Goal: Task Accomplishment & Management: Complete application form

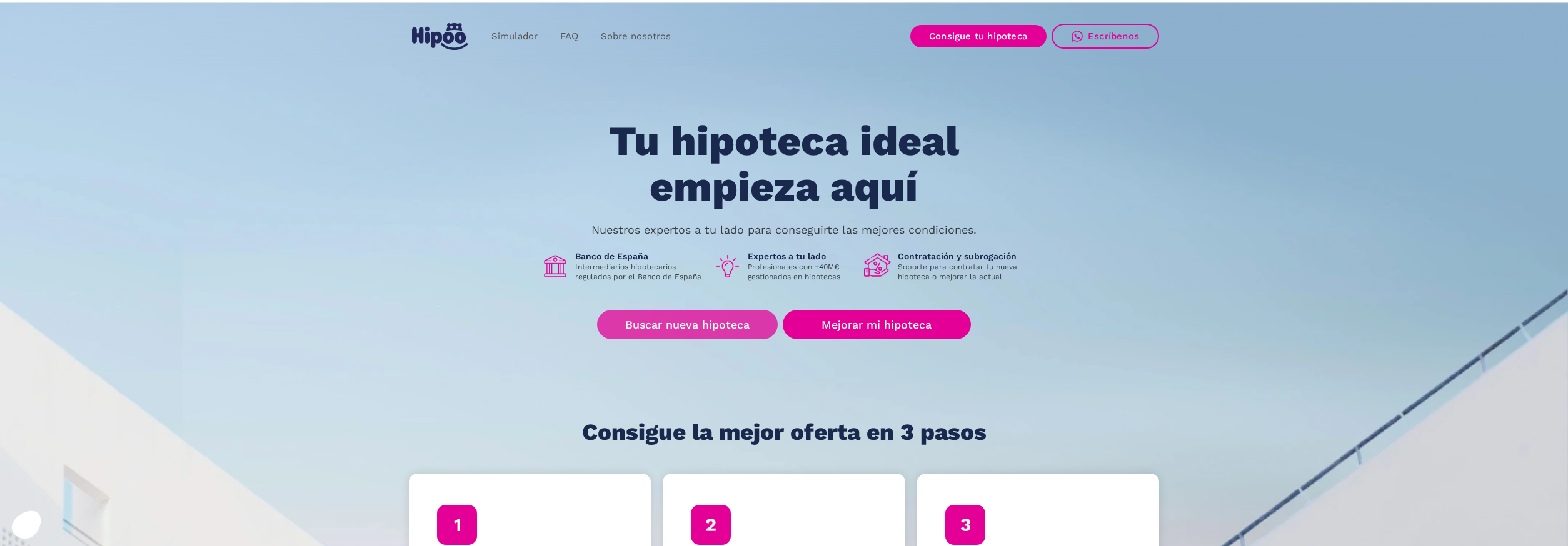
click at [690, 325] on link "Buscar nueva hipoteca" at bounding box center [687, 325] width 180 height 29
